Goal: Transaction & Acquisition: Purchase product/service

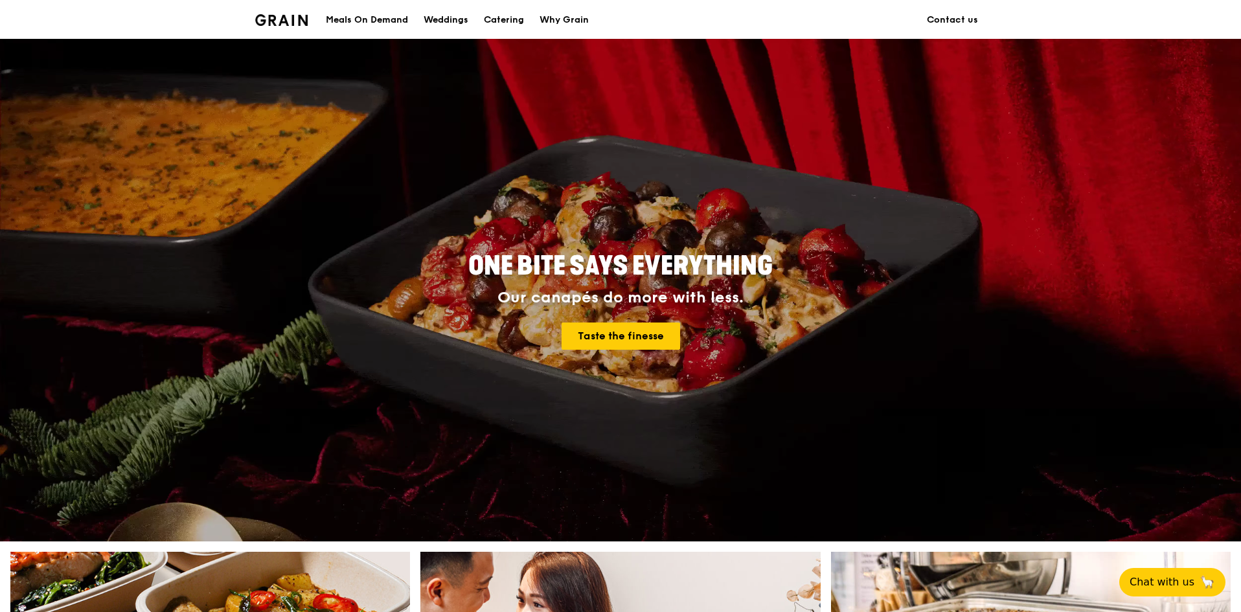
scroll to position [65, 0]
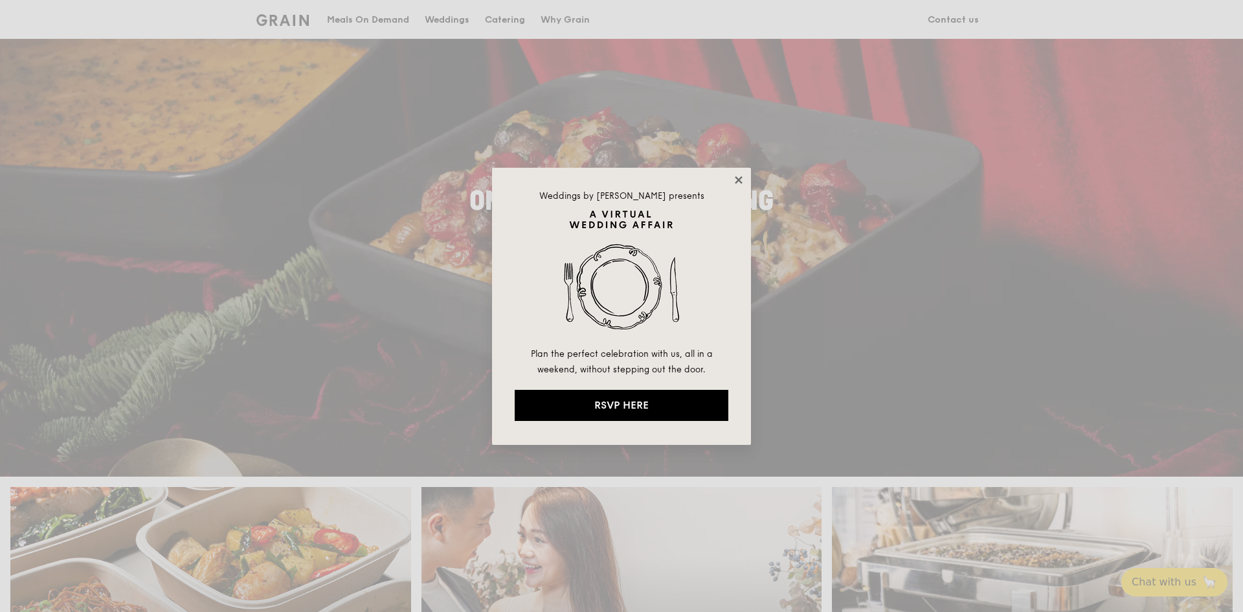
click at [740, 179] on icon at bounding box center [738, 179] width 7 height 7
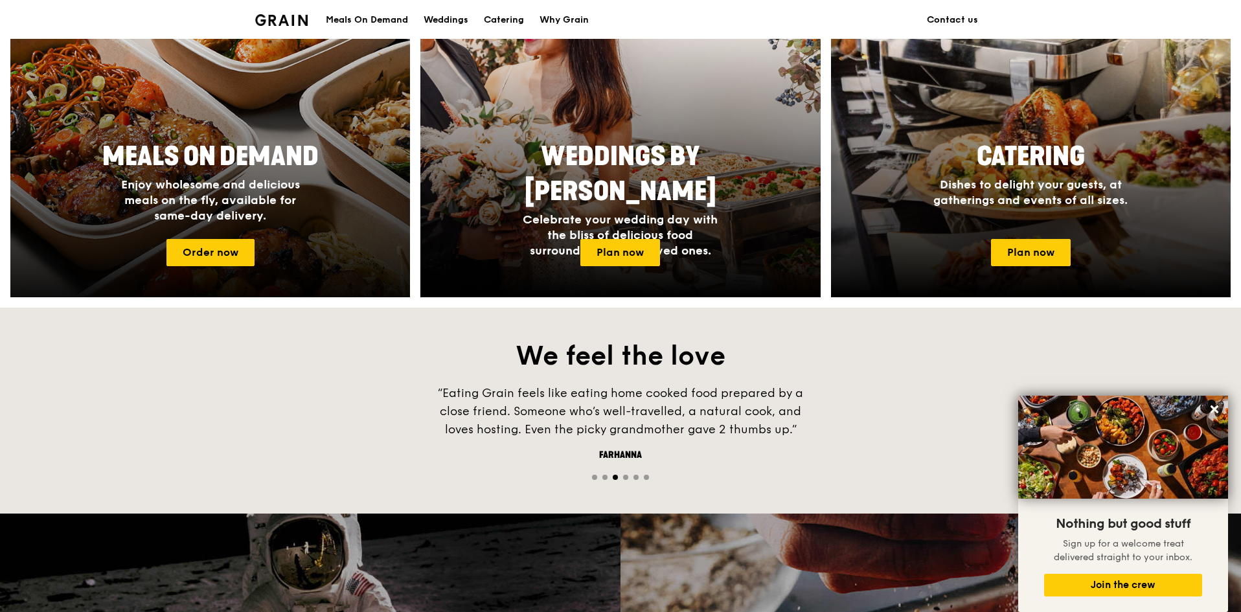
scroll to position [583, 0]
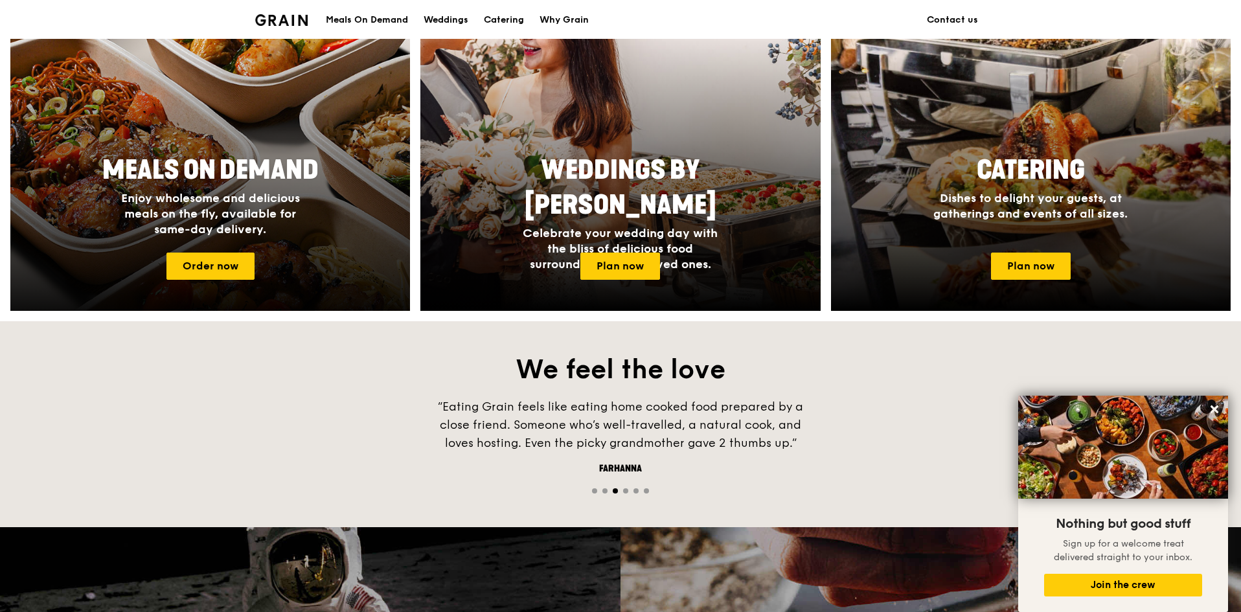
click at [267, 192] on span "Enjoy wholesome and delicious meals on the fly, available for same-day delivery." at bounding box center [210, 213] width 179 height 45
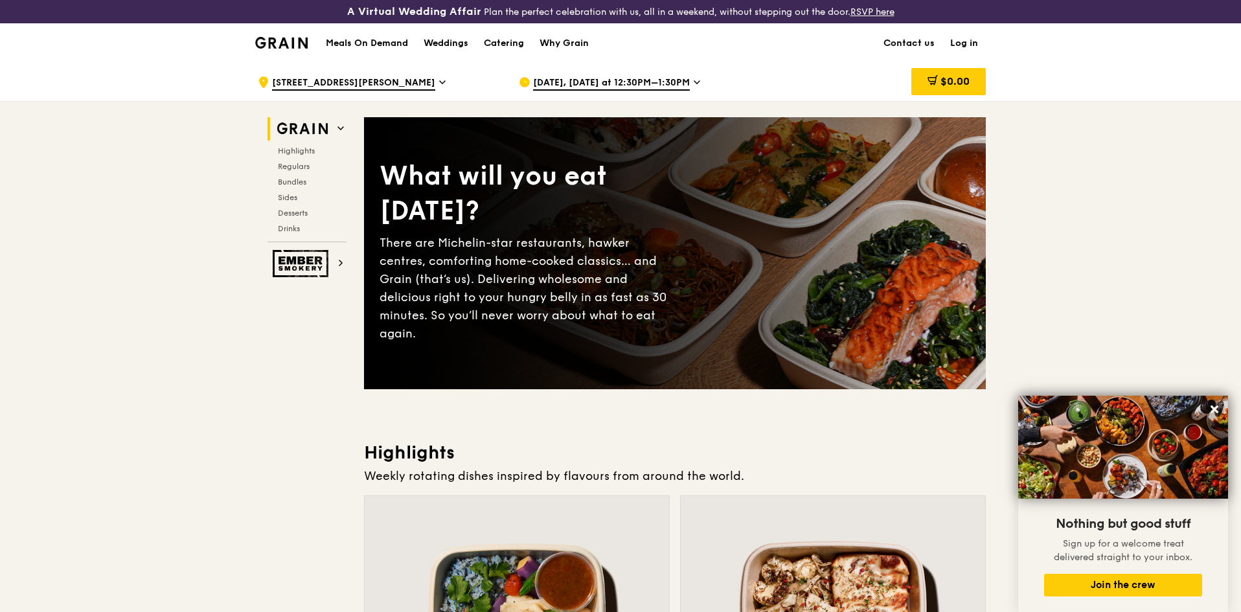
click at [665, 80] on span "[DATE], [DATE] at 12:30PM–1:30PM" at bounding box center [611, 83] width 157 height 14
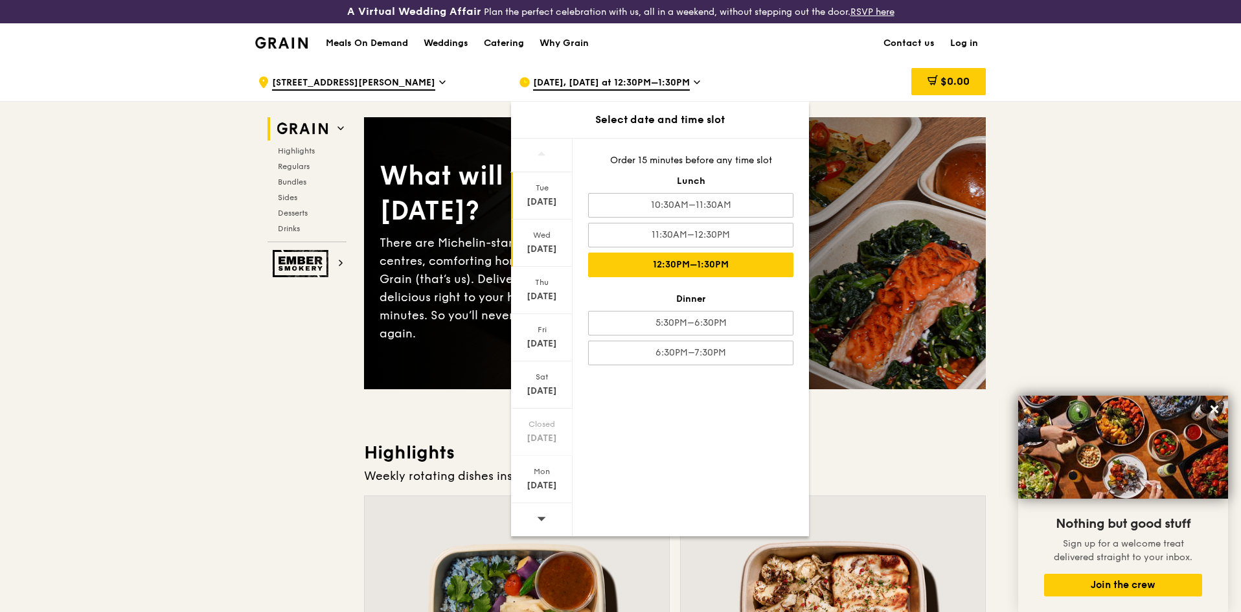
click at [538, 196] on div "[DATE]" at bounding box center [542, 202] width 58 height 13
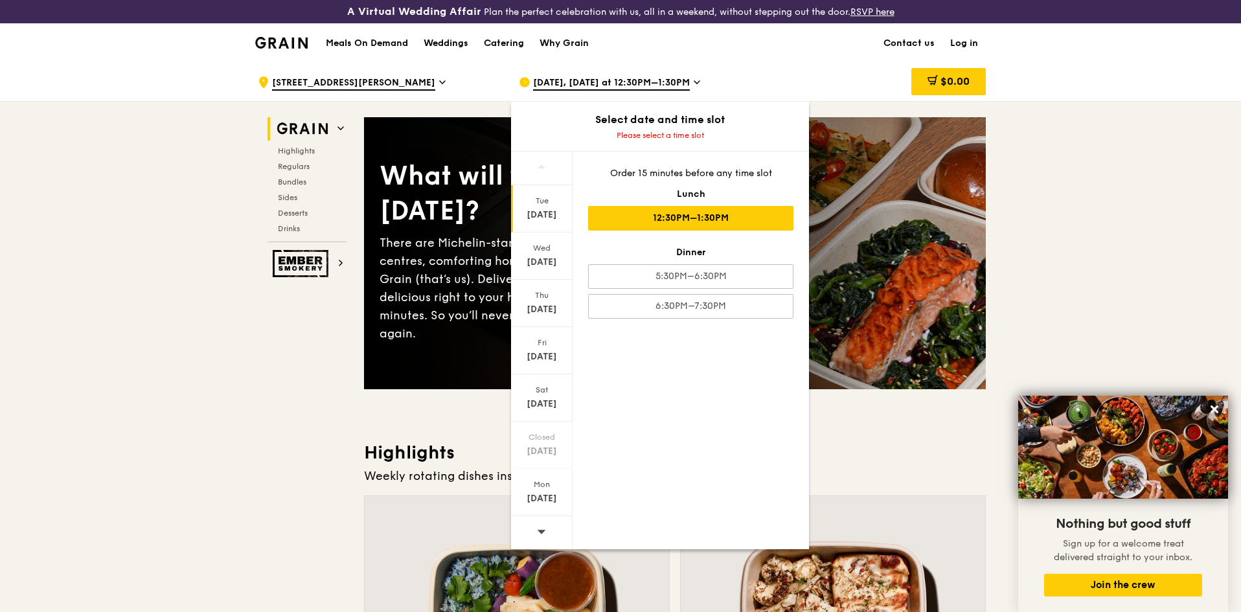
click at [707, 217] on div "12:30PM–1:30PM" at bounding box center [690, 218] width 205 height 25
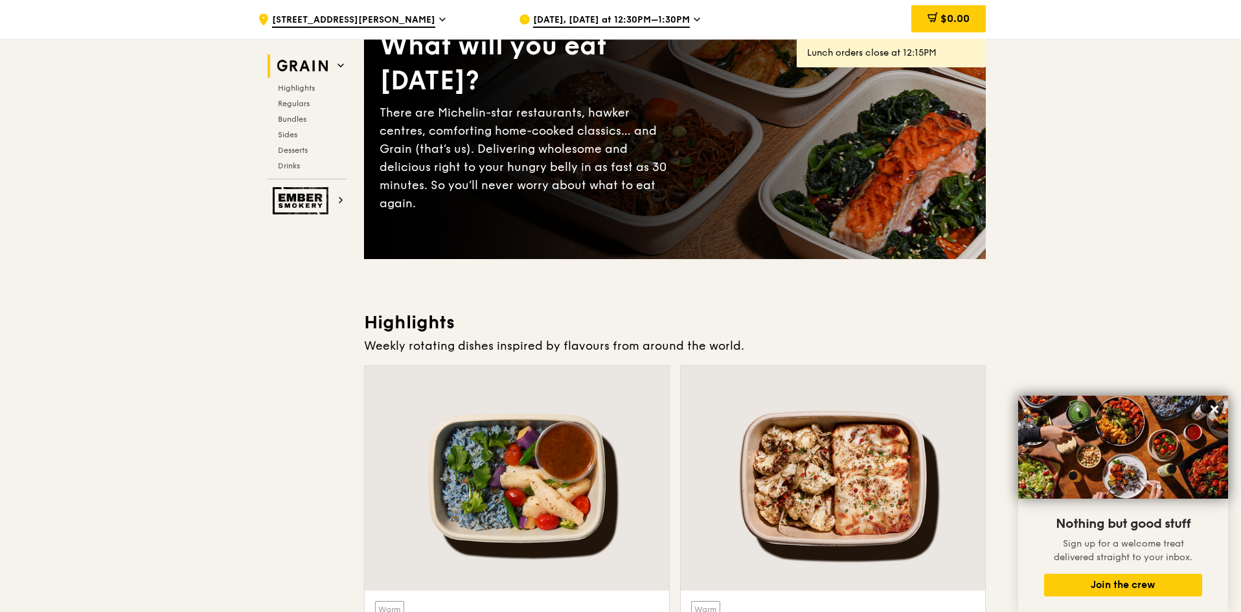
scroll to position [259, 0]
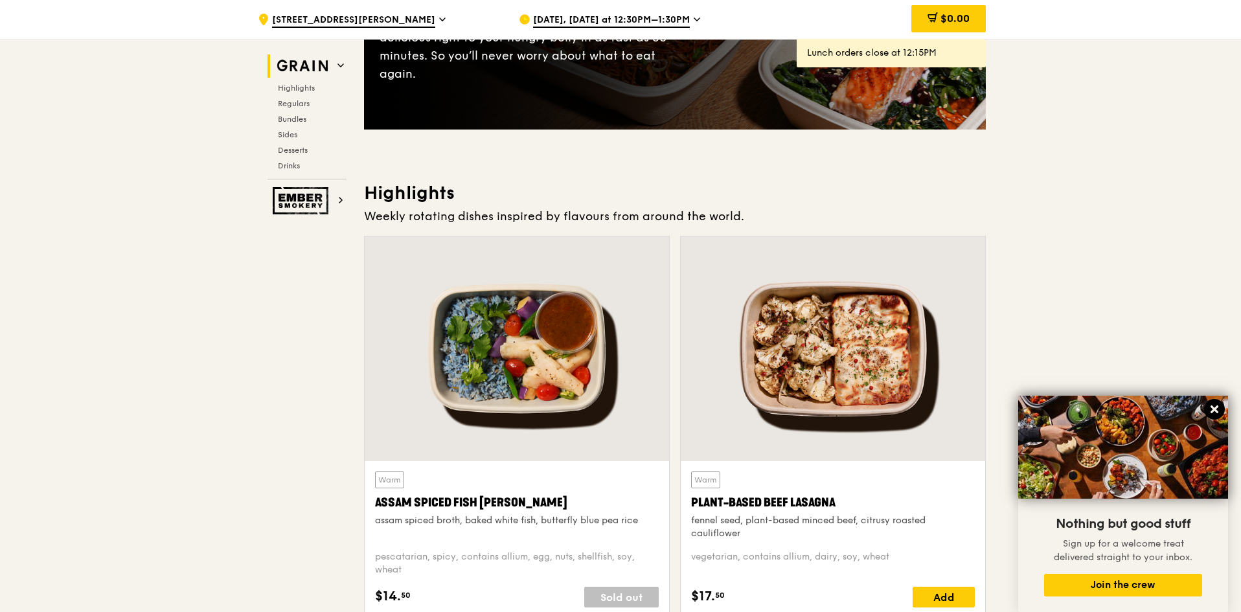
click at [1215, 407] on icon at bounding box center [1214, 409] width 12 height 12
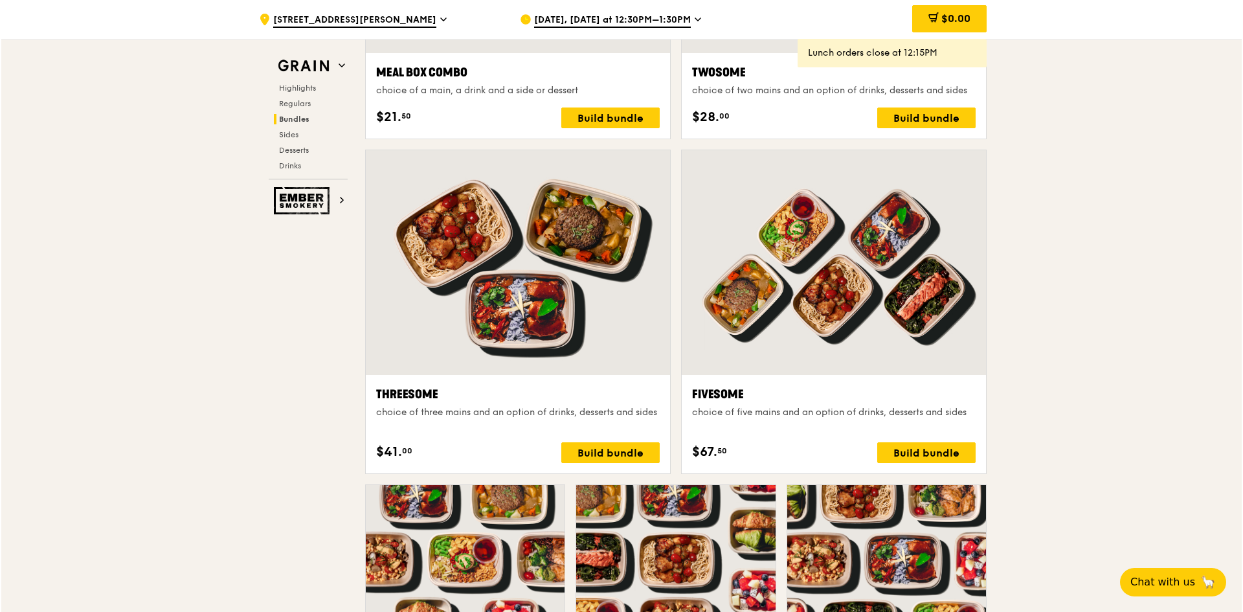
scroll to position [2326, 0]
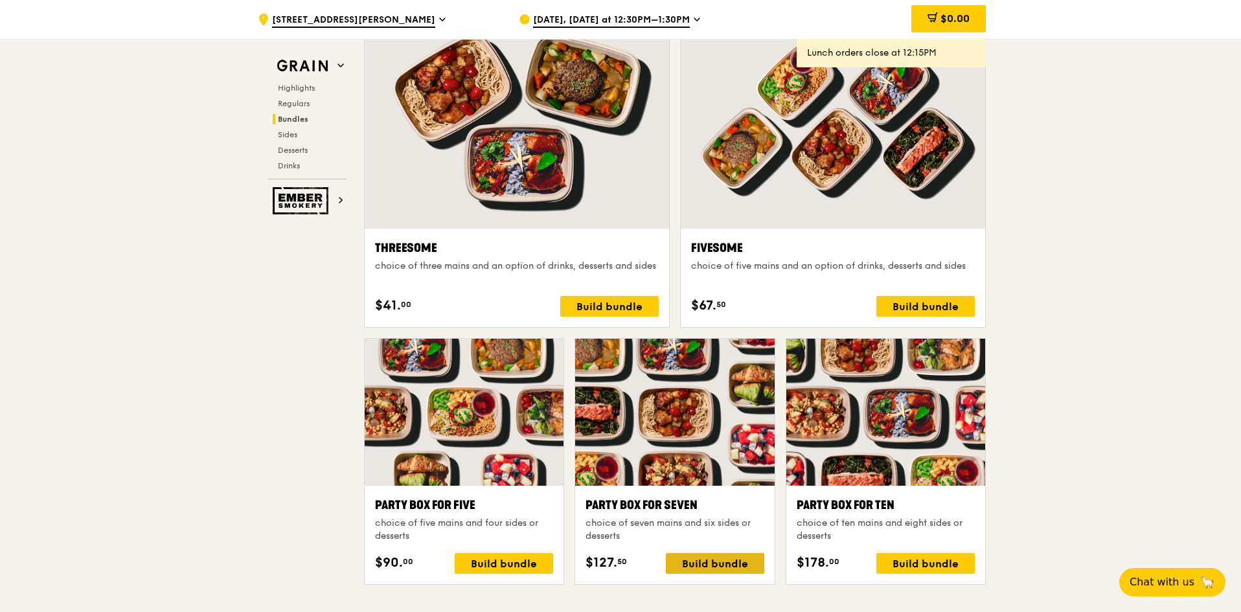
click at [719, 565] on div "Build bundle" at bounding box center [715, 563] width 98 height 21
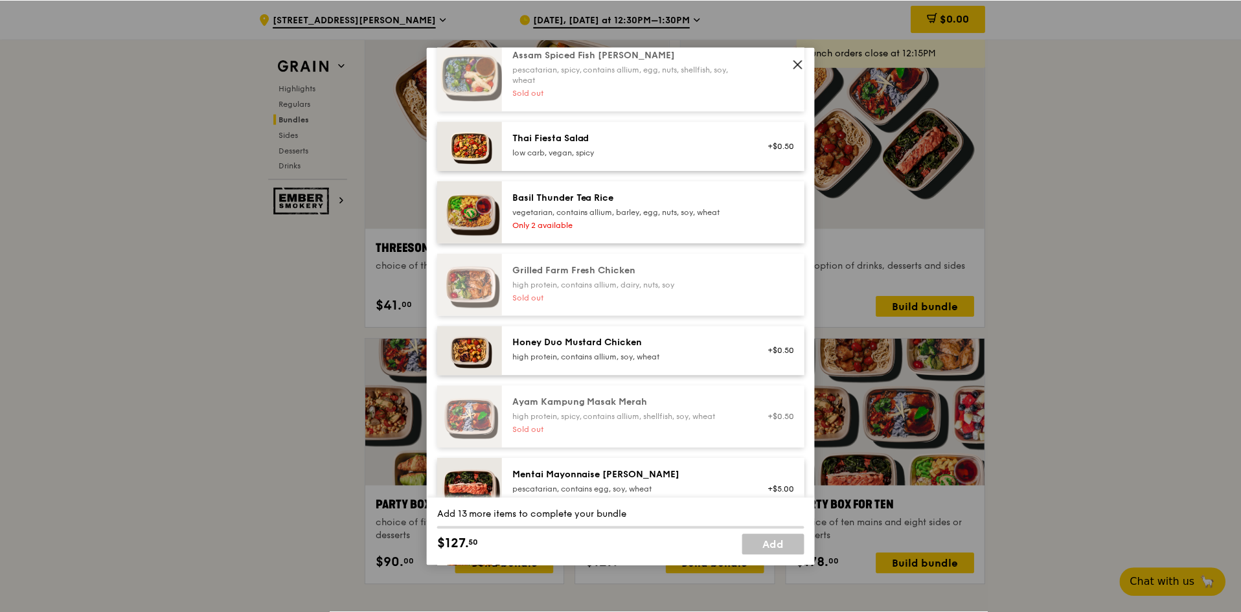
scroll to position [130, 0]
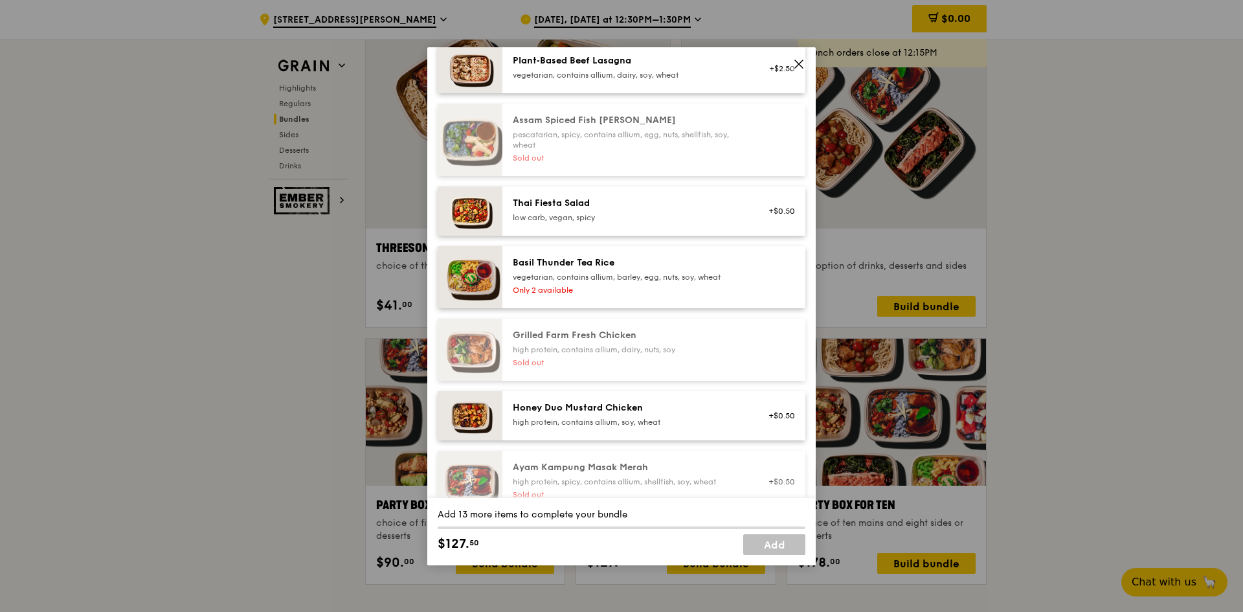
click at [798, 63] on icon at bounding box center [799, 64] width 8 height 8
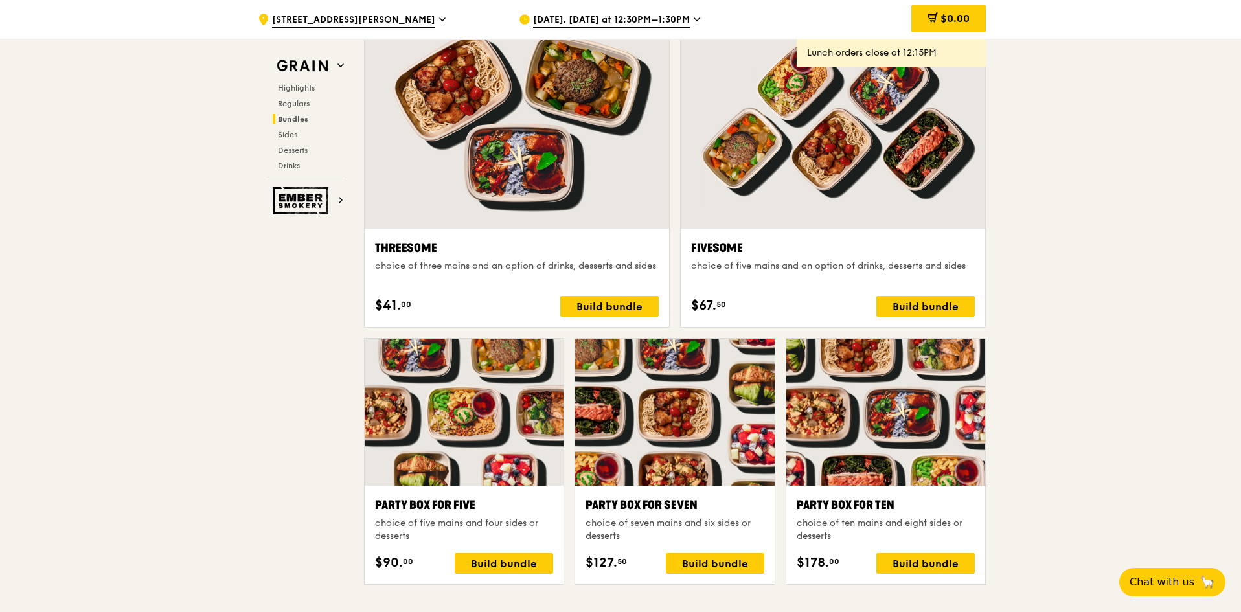
click at [661, 25] on span "[DATE], [DATE] at 12:30PM–1:30PM" at bounding box center [611, 21] width 157 height 14
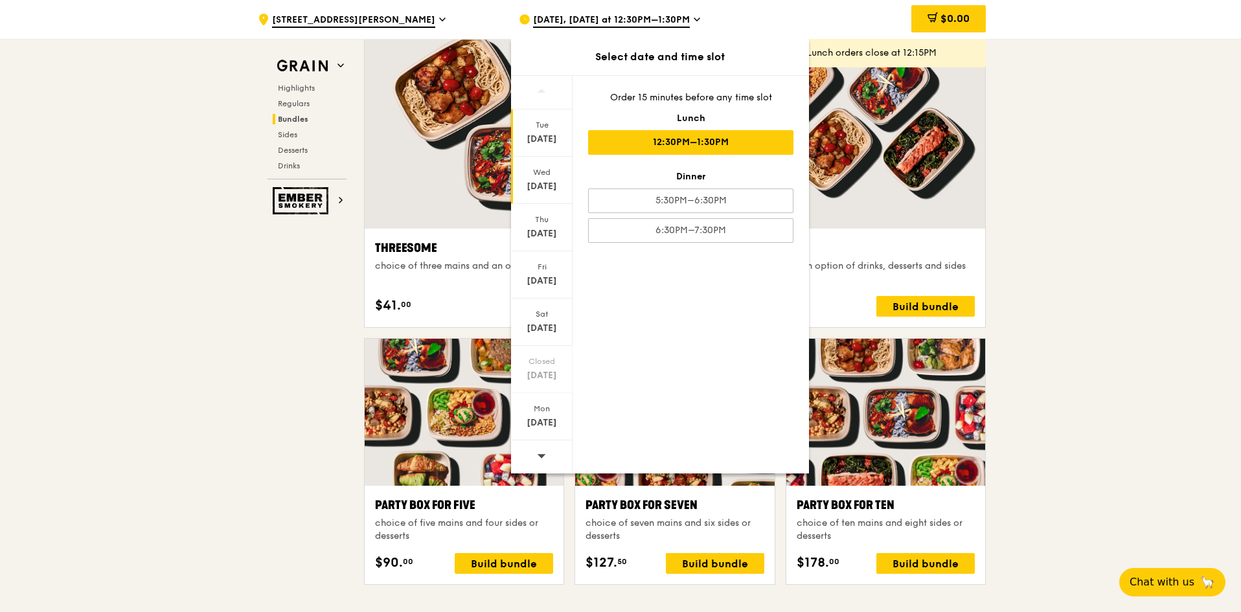
click at [548, 190] on div "[DATE]" at bounding box center [542, 186] width 58 height 13
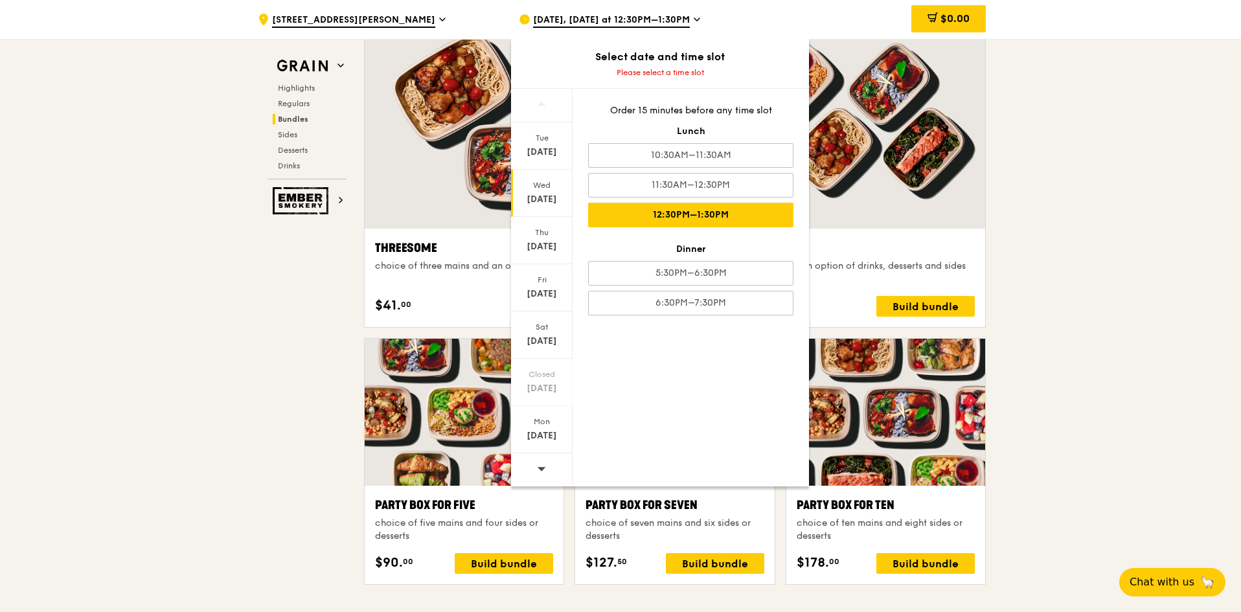
click at [710, 215] on div "12:30PM–1:30PM" at bounding box center [690, 215] width 205 height 25
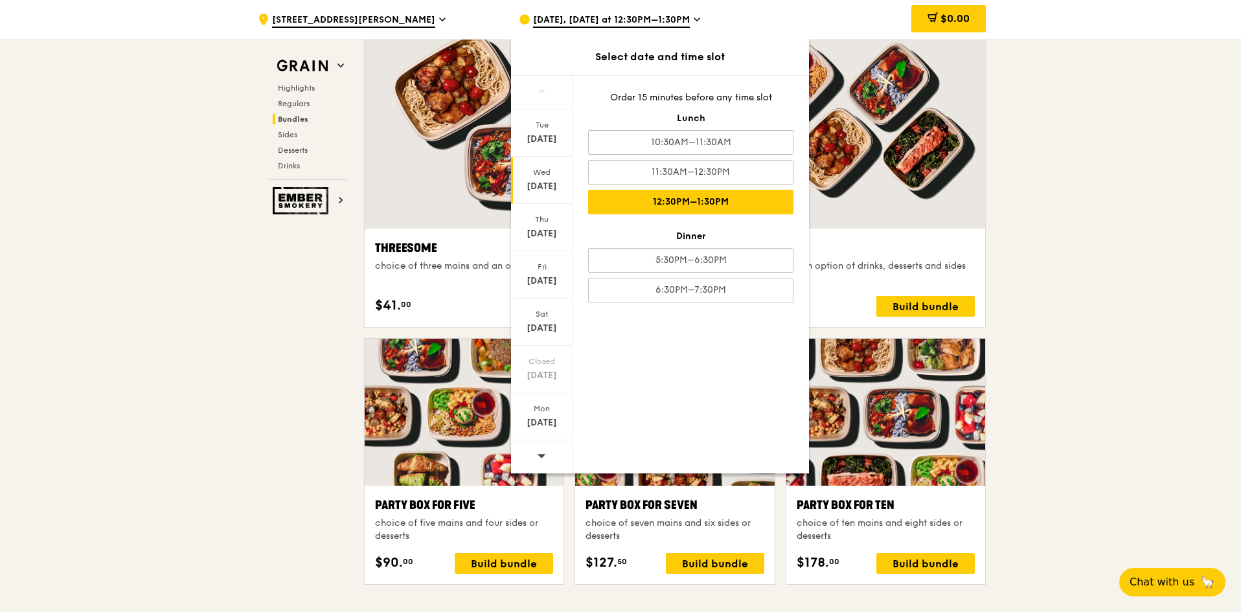
click at [1086, 194] on div ".cls-1 { fill: none; stroke: #fff; stroke-linecap: round; stroke-linejoin: roun…" at bounding box center [620, 476] width 1241 height 5481
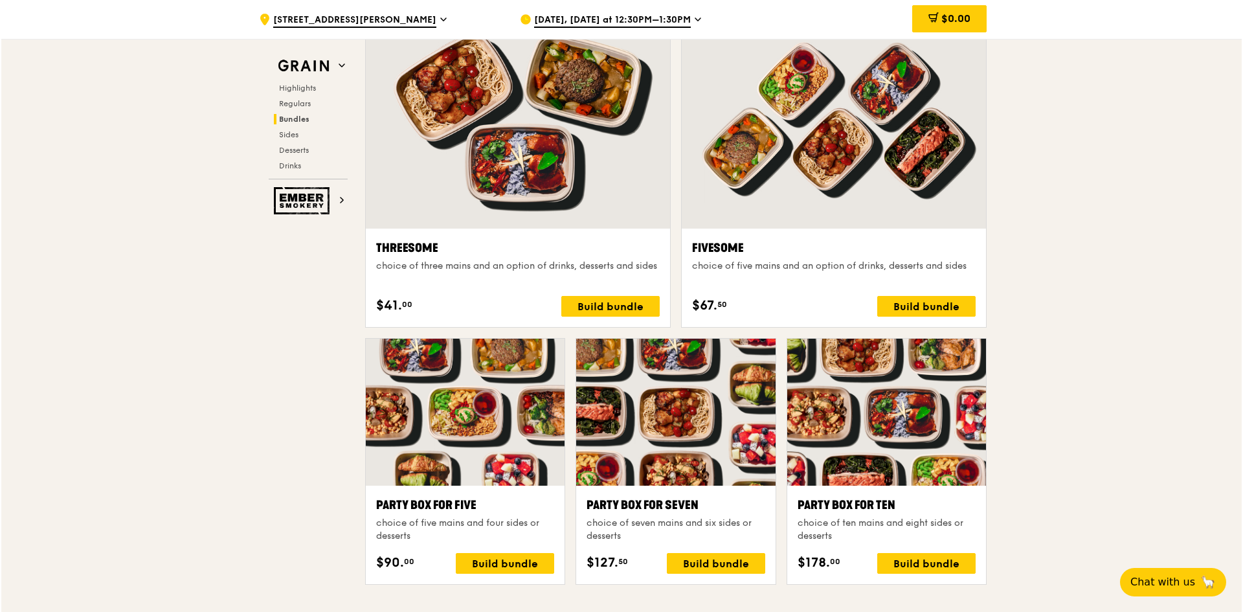
scroll to position [2391, 0]
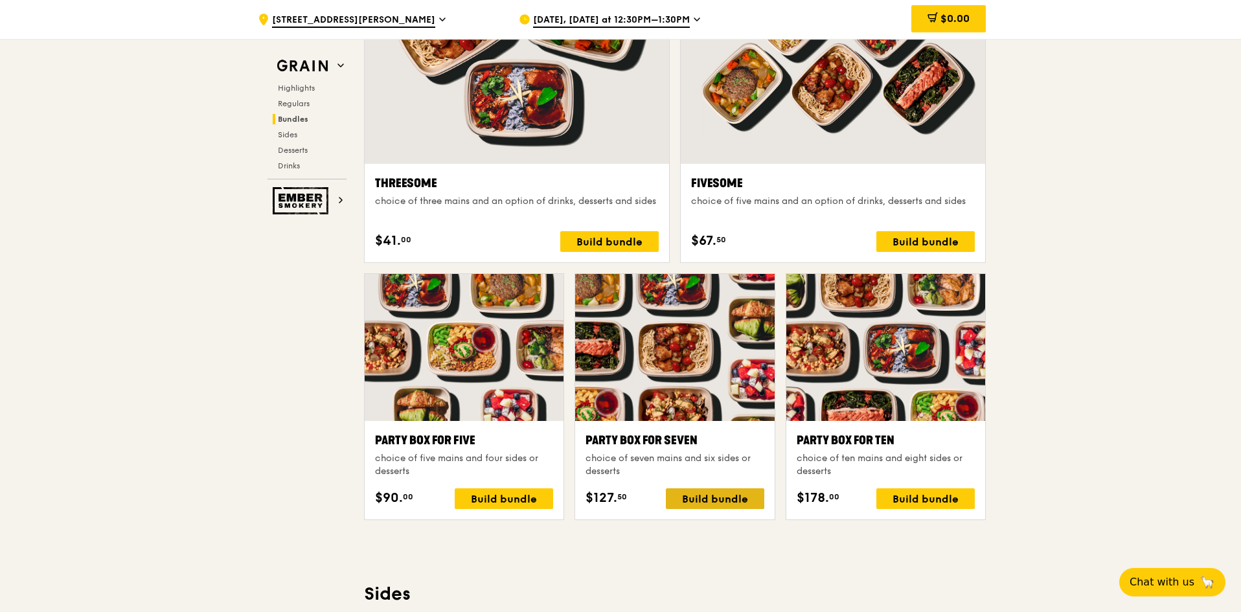
click at [721, 496] on div "Build bundle" at bounding box center [715, 498] width 98 height 21
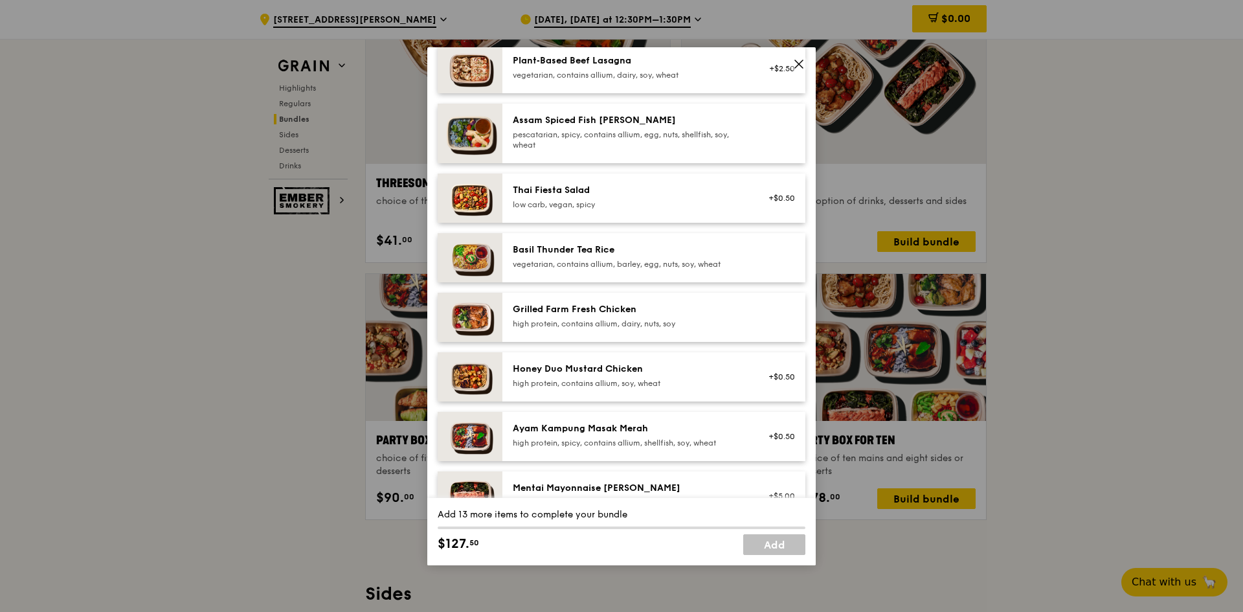
scroll to position [194, 0]
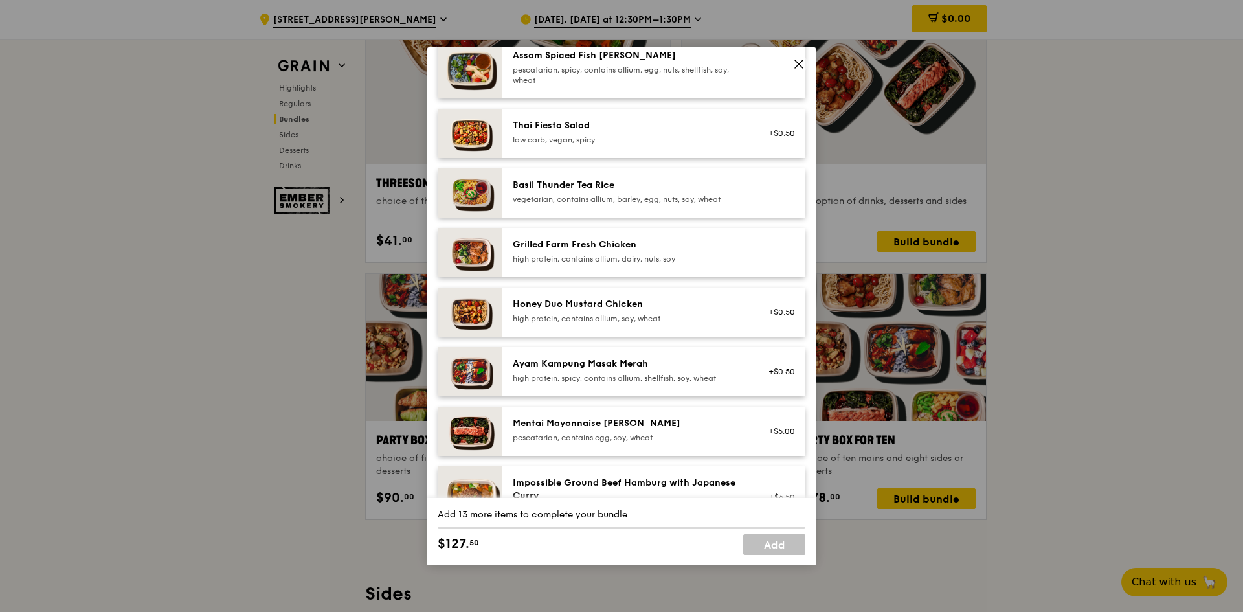
click at [627, 254] on div "high protein, contains allium, dairy, nuts, soy" at bounding box center [629, 259] width 232 height 10
click at [767, 249] on div "Remove" at bounding box center [778, 252] width 50 height 28
click at [765, 255] on link "Remove" at bounding box center [780, 255] width 30 height 9
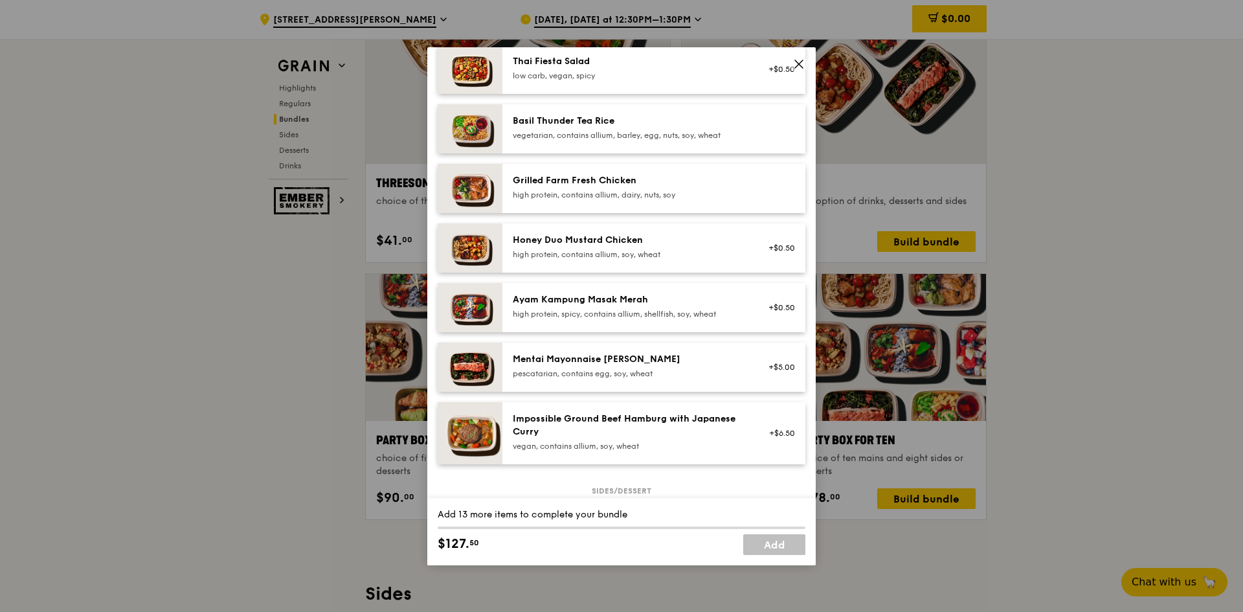
scroll to position [259, 0]
click at [670, 359] on div "Mentai Mayonnaise [PERSON_NAME]" at bounding box center [629, 358] width 232 height 13
click at [767, 374] on link "Remove" at bounding box center [780, 372] width 30 height 9
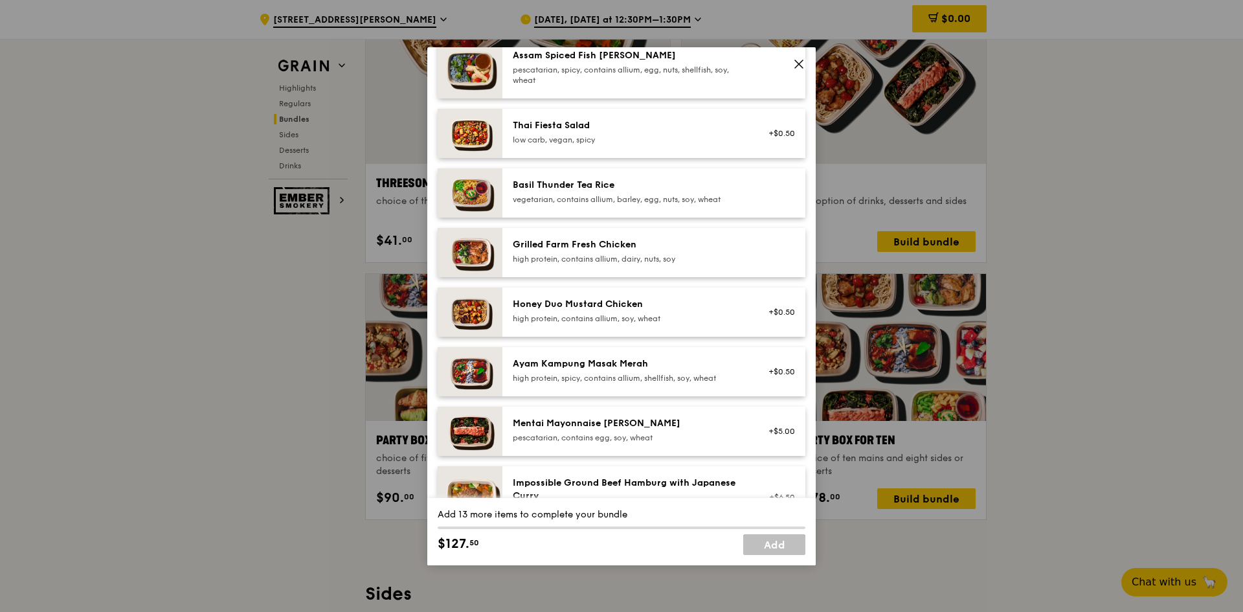
click at [563, 254] on div "high protein, contains allium, dairy, nuts, soy" at bounding box center [629, 259] width 232 height 10
click at [585, 242] on div "Grilled Farm Fresh Chicken" at bounding box center [629, 244] width 232 height 13
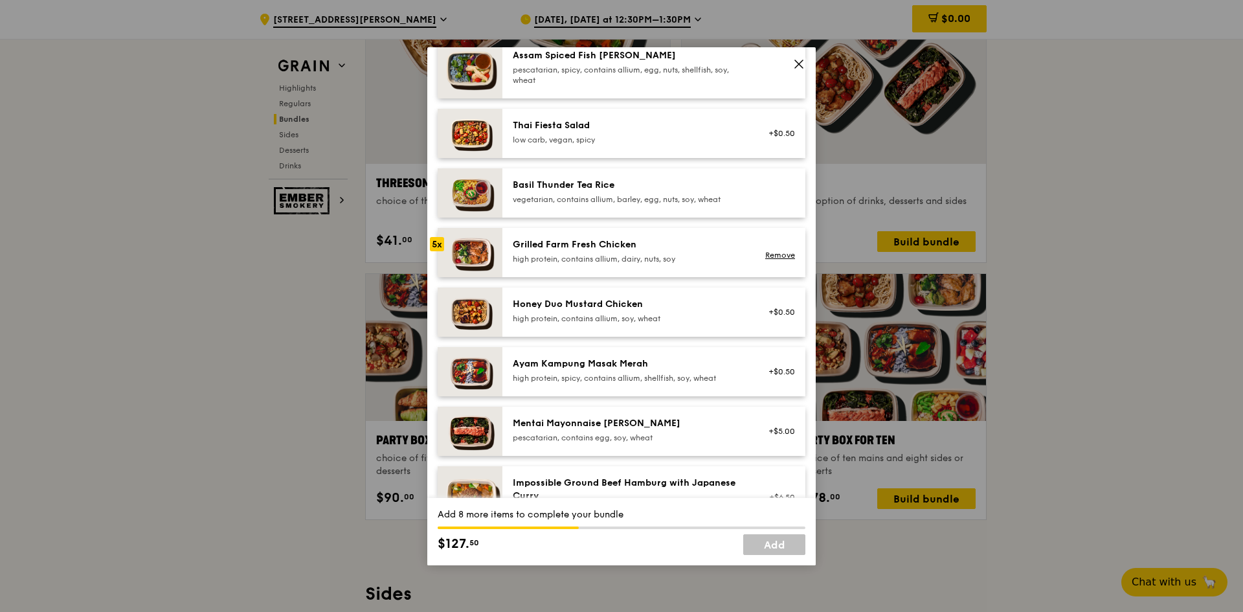
click at [693, 261] on div "high protein, contains allium, dairy, nuts, soy" at bounding box center [629, 259] width 232 height 10
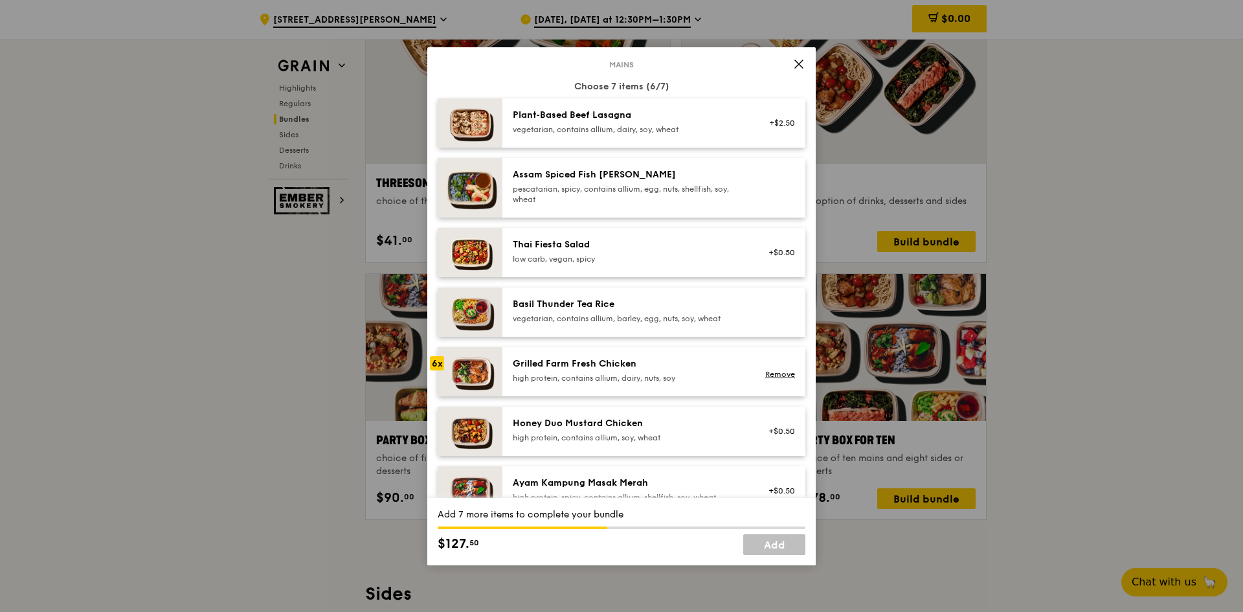
scroll to position [65, 0]
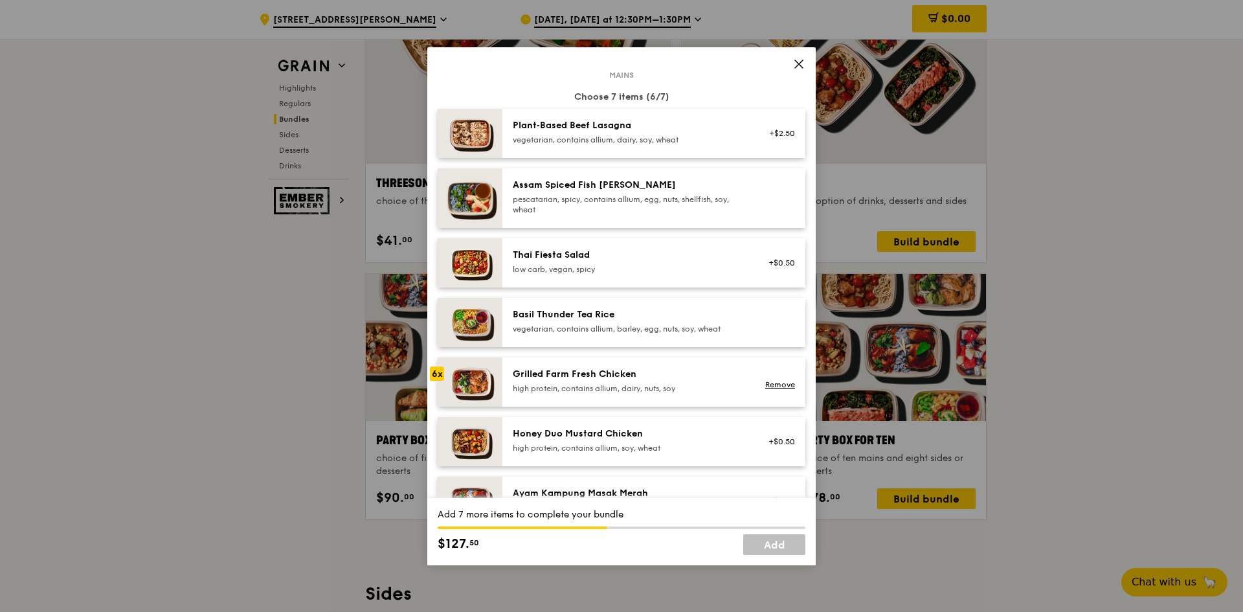
click at [592, 139] on div "vegetarian, contains allium, dairy, soy, wheat" at bounding box center [629, 140] width 232 height 10
click at [649, 138] on div "vegetarian, contains allium, dairy, soy, wheat" at bounding box center [629, 140] width 232 height 10
click at [785, 146] on div "+$2.50 Remove" at bounding box center [778, 133] width 50 height 28
click at [765, 142] on link "Remove" at bounding box center [780, 139] width 30 height 9
click at [578, 320] on div "Basil Thunder Tea Rice" at bounding box center [629, 314] width 232 height 13
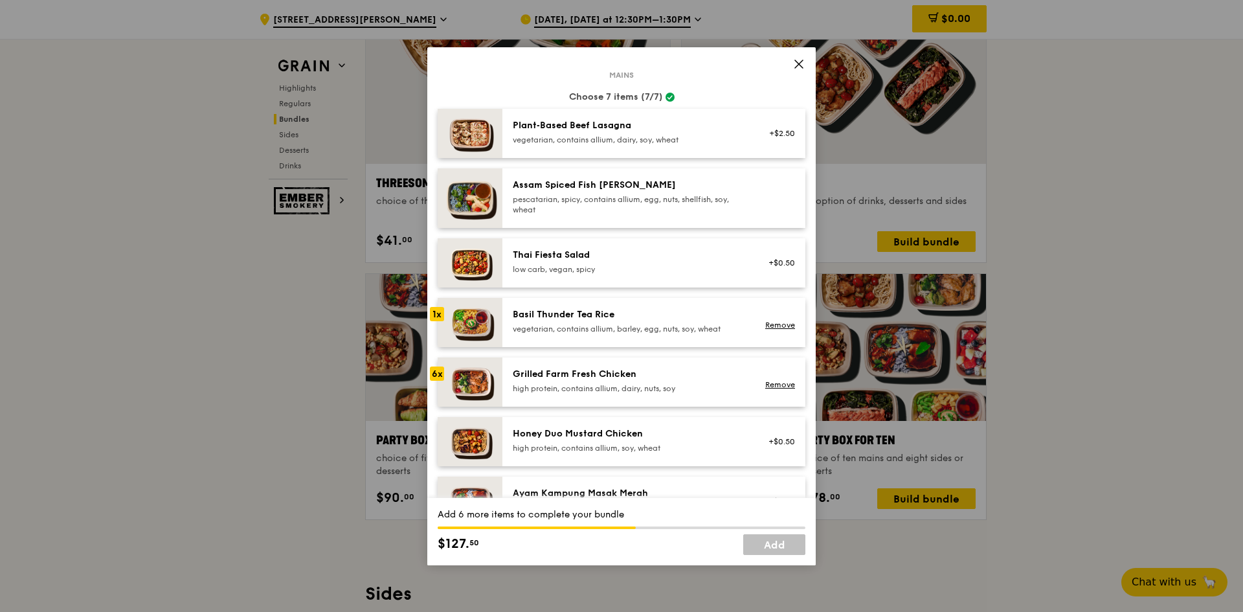
click at [578, 320] on div "Basil Thunder Tea Rice" at bounding box center [629, 314] width 232 height 13
click at [765, 324] on link "Remove" at bounding box center [780, 325] width 30 height 9
click at [468, 321] on img at bounding box center [470, 322] width 65 height 49
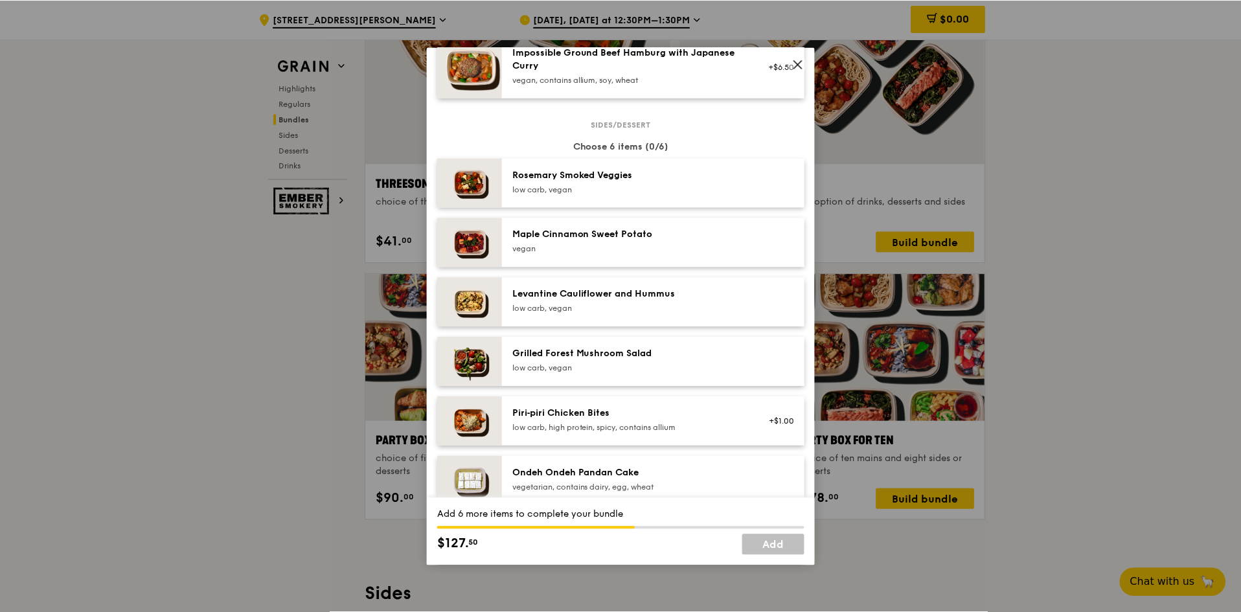
scroll to position [648, 0]
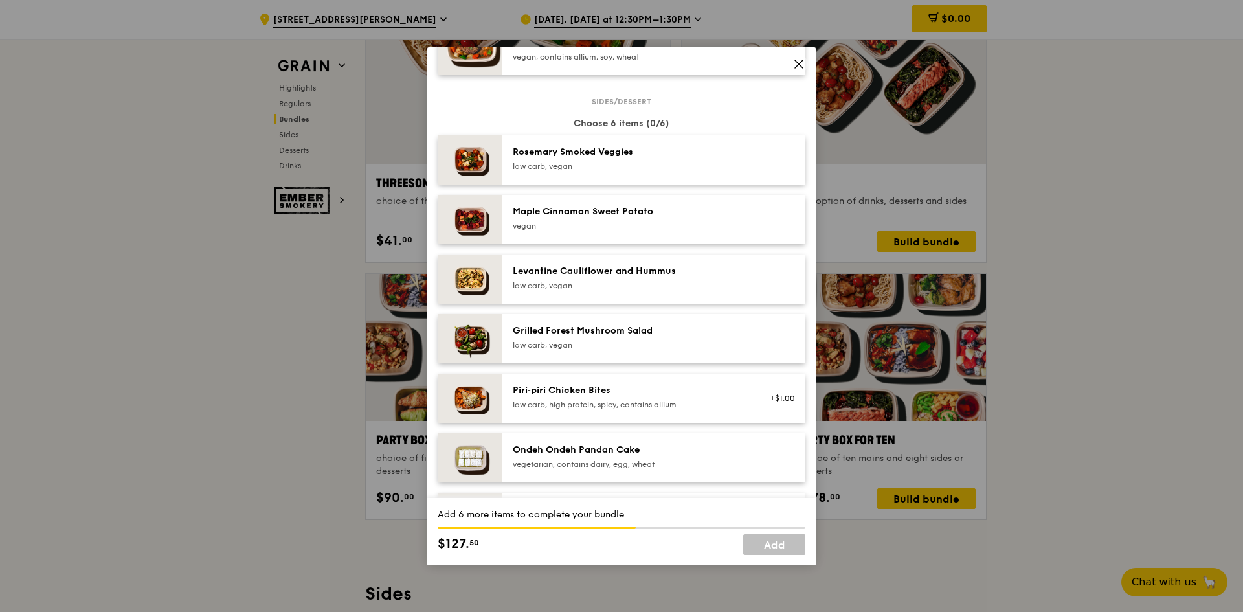
click at [645, 337] on div "Grilled Forest Mushroom Salad" at bounding box center [629, 330] width 232 height 13
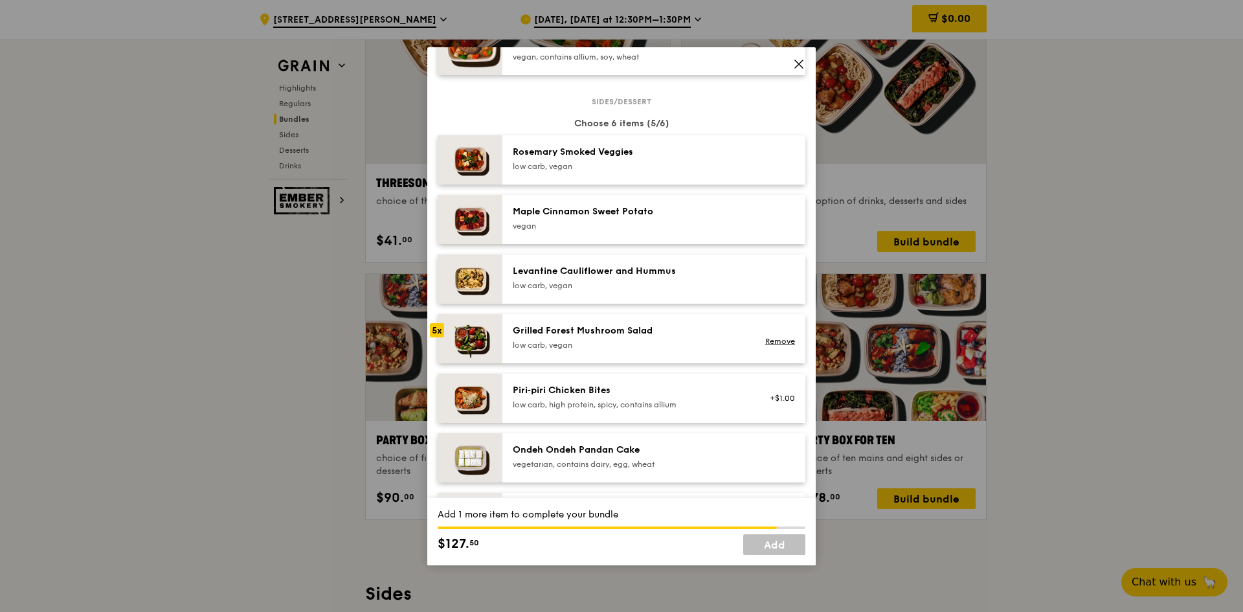
click at [645, 337] on div "Grilled Forest Mushroom Salad" at bounding box center [629, 330] width 232 height 13
click at [798, 69] on icon at bounding box center [799, 64] width 12 height 12
